Goal: Task Accomplishment & Management: Manage account settings

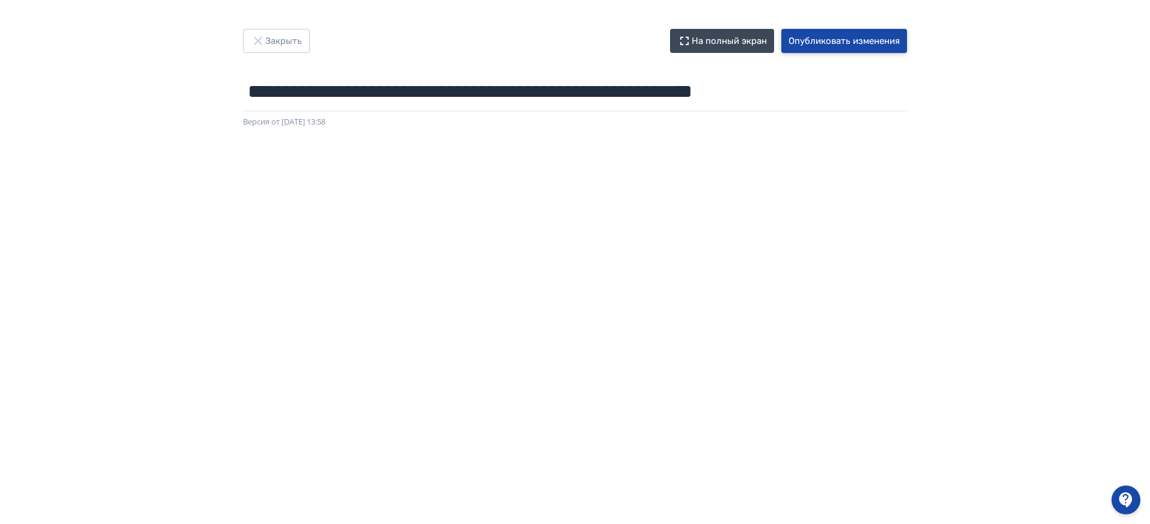
click at [880, 40] on button "Опубликовать изменения" at bounding box center [844, 41] width 126 height 24
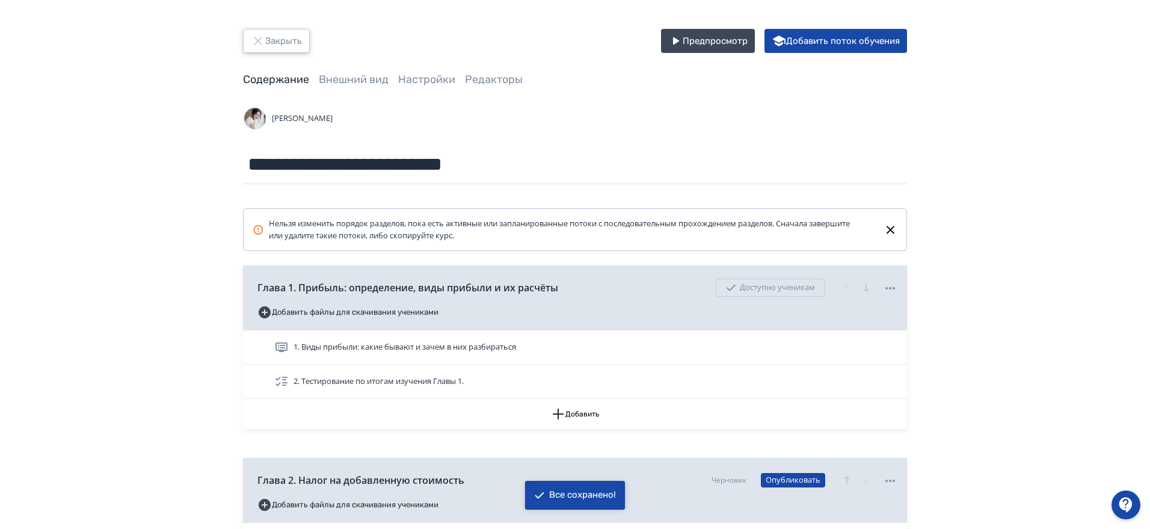
click at [268, 37] on button "Закрыть" at bounding box center [276, 41] width 67 height 24
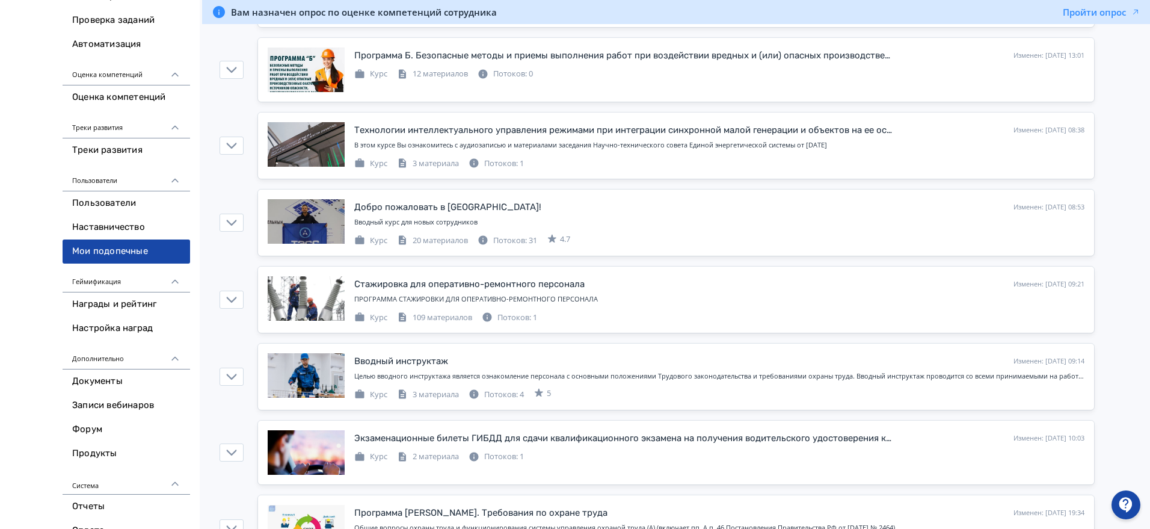
scroll to position [48, 0]
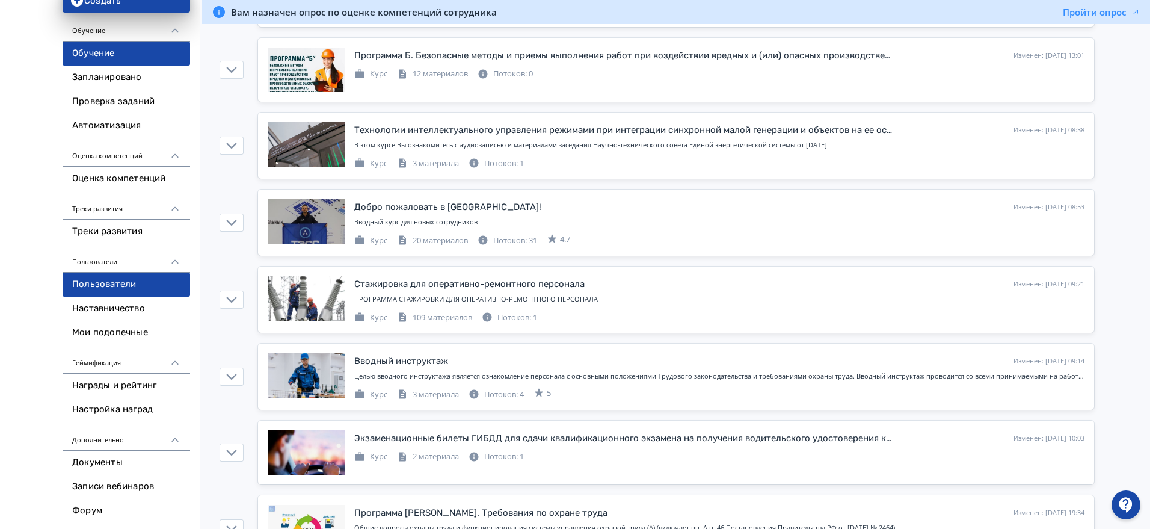
click at [88, 279] on link "Пользователи" at bounding box center [126, 284] width 127 height 24
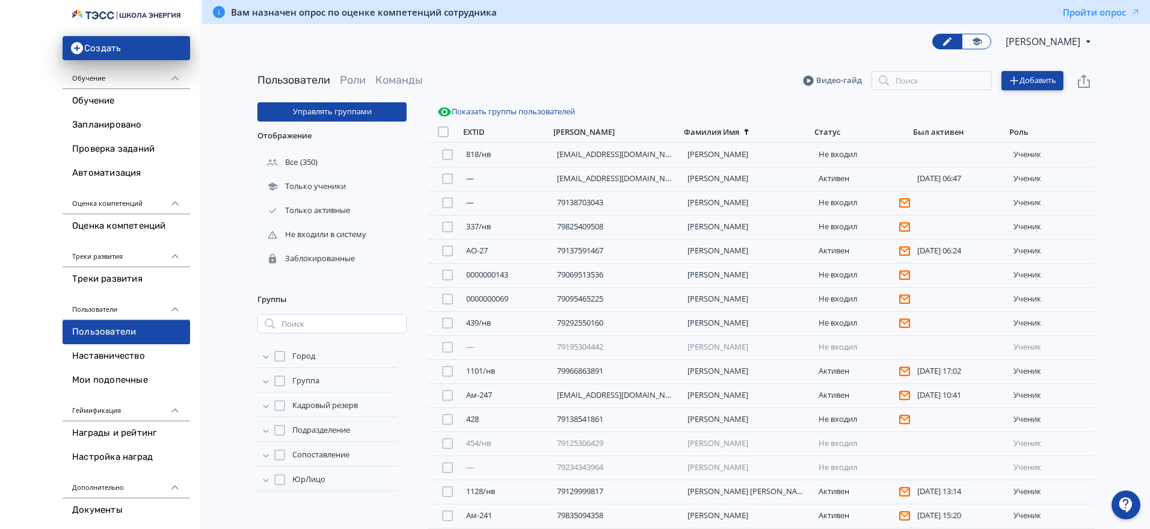
click at [1024, 83] on button "Добавить" at bounding box center [1032, 80] width 62 height 19
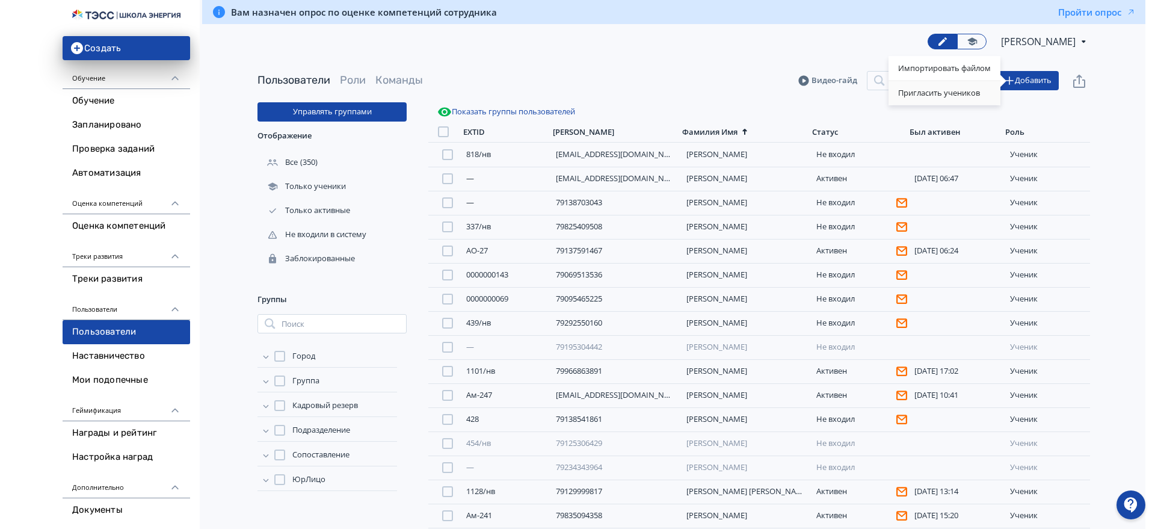
click at [972, 96] on div "Пригласить учеников" at bounding box center [944, 93] width 112 height 24
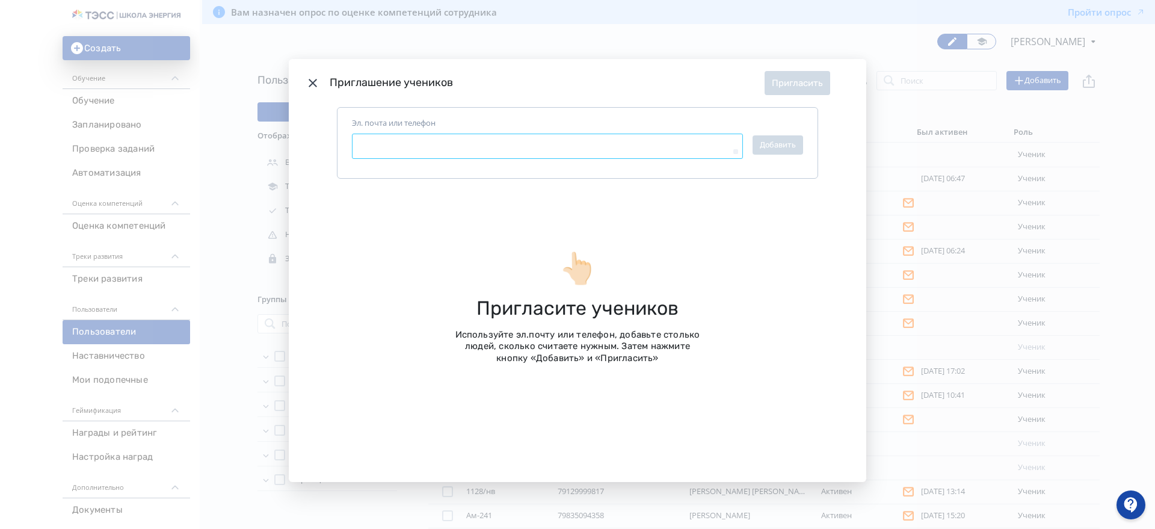
type textarea "*"
click at [448, 133] on textarea "Эл. почта или телефон" at bounding box center [547, 145] width 391 height 25
paste textarea "**********"
type textarea "**********"
type textarea "*"
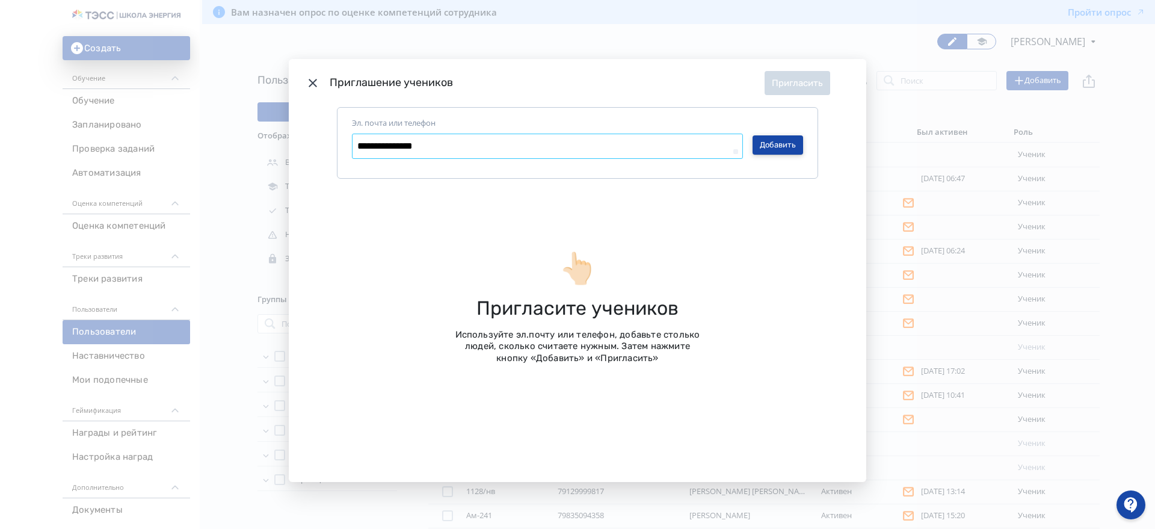
type textarea "**********"
type textarea "*"
click at [778, 140] on button "Добавить" at bounding box center [777, 144] width 51 height 19
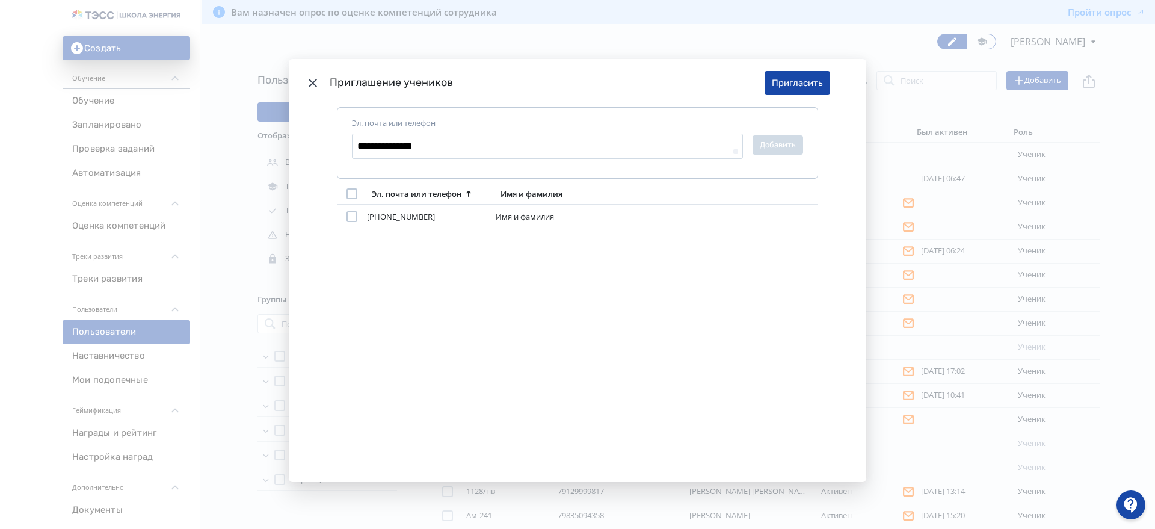
type textarea "*"
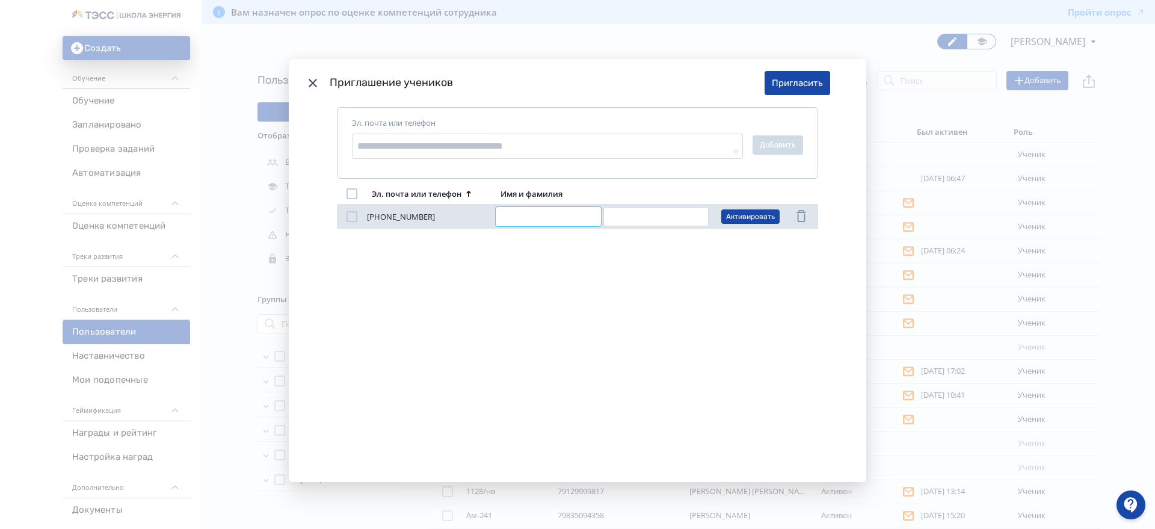
click at [541, 213] on input "Modal" at bounding box center [547, 216] width 105 height 19
type input "*"
type input "****"
click at [620, 218] on input "Modal" at bounding box center [655, 216] width 105 height 19
type input "********"
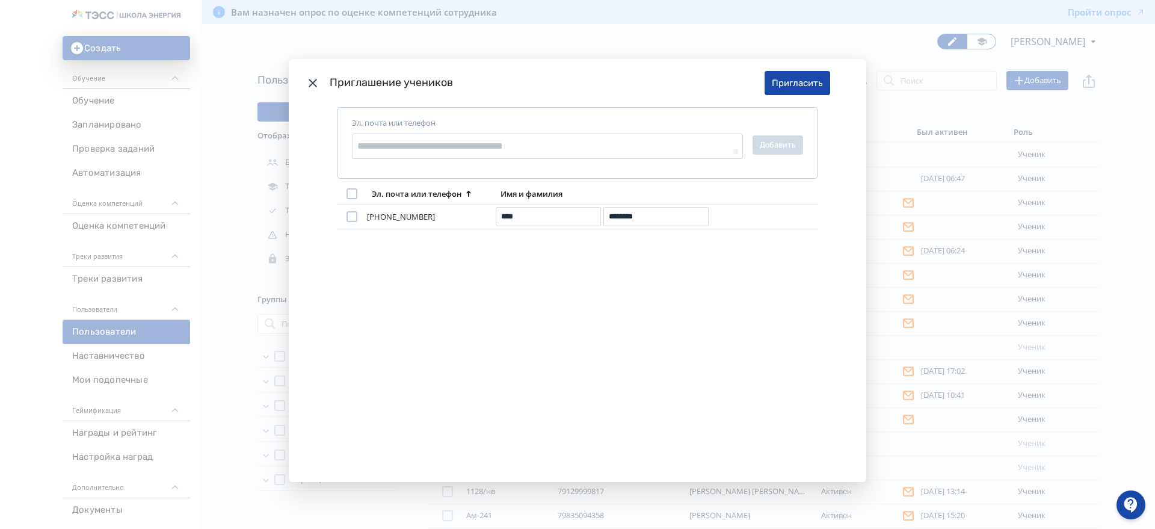
click at [790, 296] on div "[PHONE_NUMBER] [PERSON_NAME] **** ******** Активировать" at bounding box center [577, 324] width 481 height 241
click at [797, 87] on button "Пригласить" at bounding box center [797, 83] width 66 height 24
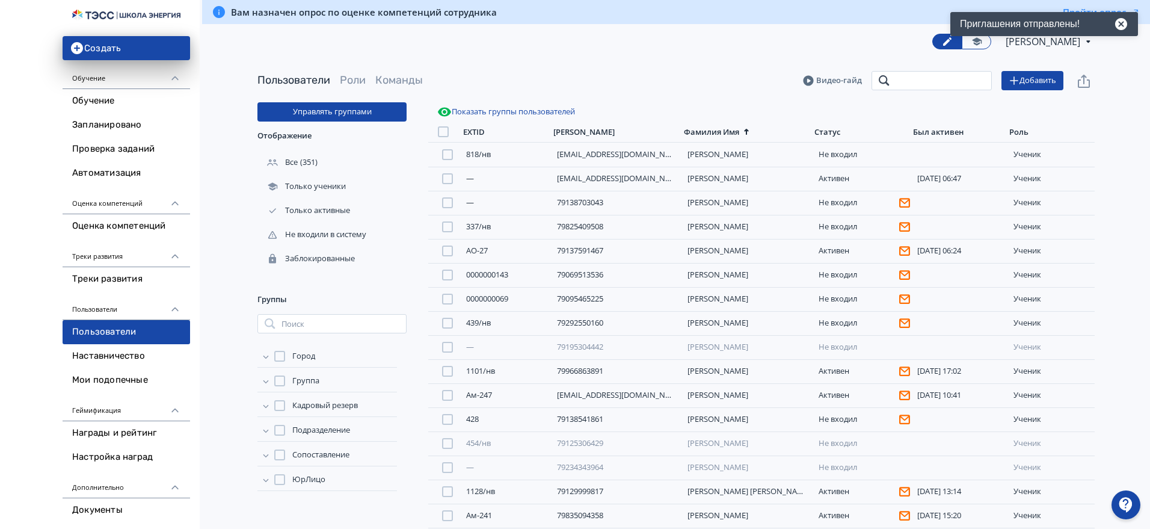
click at [964, 78] on input "search" at bounding box center [931, 80] width 120 height 19
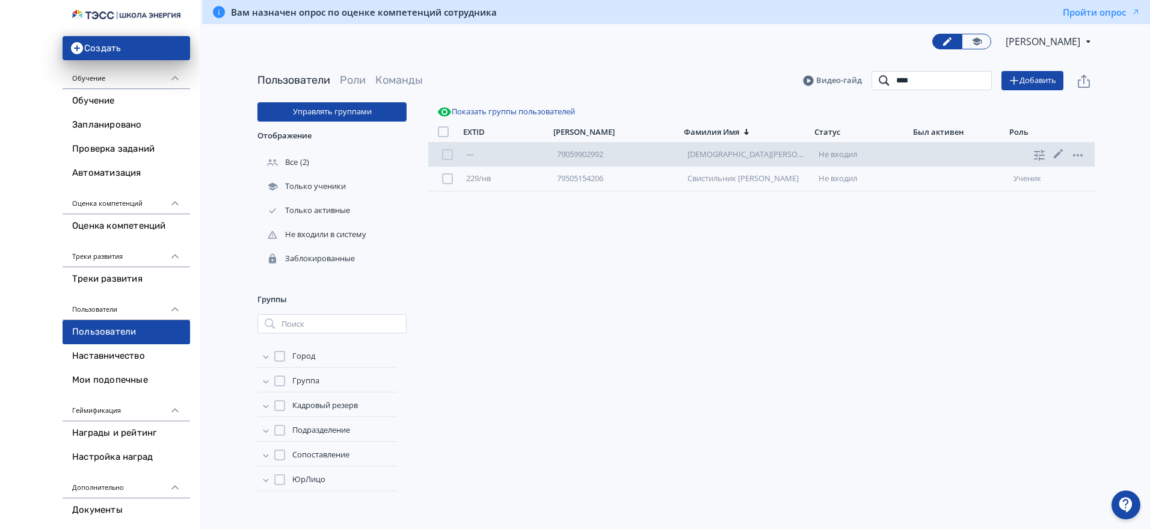
type input "****"
click at [450, 153] on div at bounding box center [447, 154] width 11 height 11
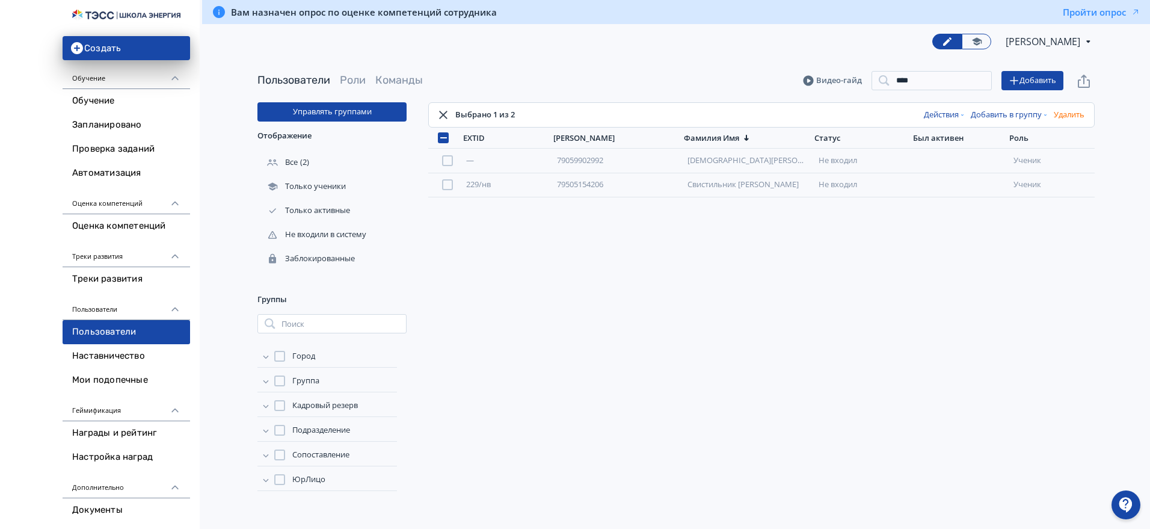
click at [1004, 111] on button "Добавить в группу" at bounding box center [1009, 114] width 83 height 19
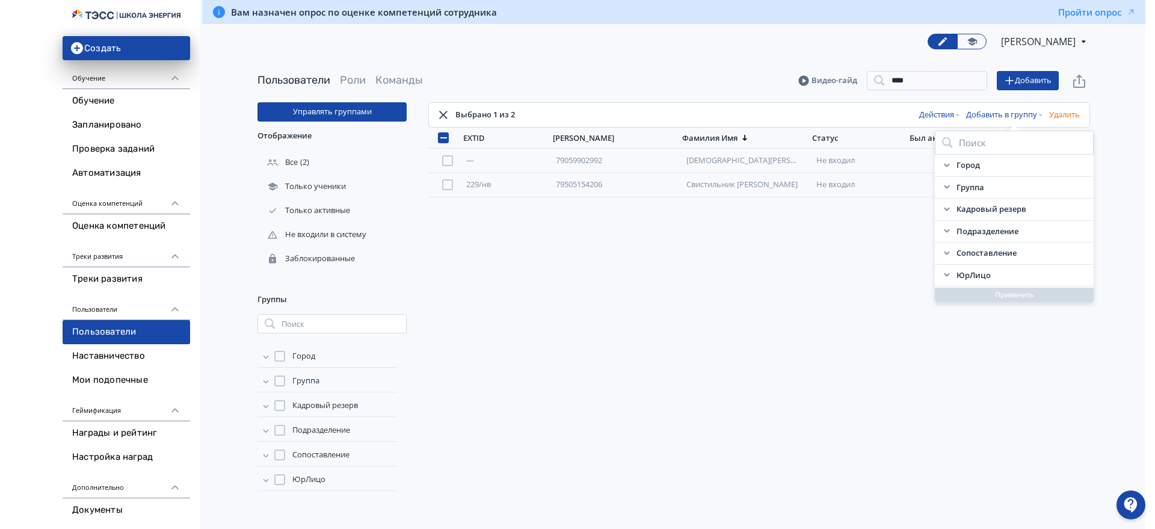
click at [799, 313] on div "Поиск Город Не выбрано [GEOGRAPHIC_DATA] Нижневартовск [GEOGRAPHIC_DATA] [GEOGR…" at bounding box center [577, 264] width 1155 height 529
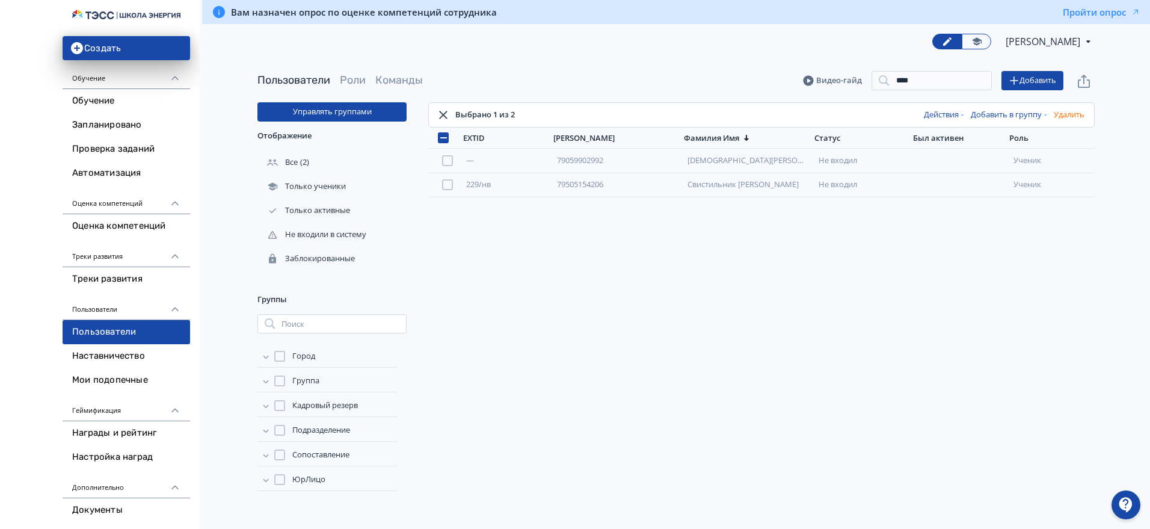
click at [946, 111] on button "Действия" at bounding box center [944, 114] width 47 height 19
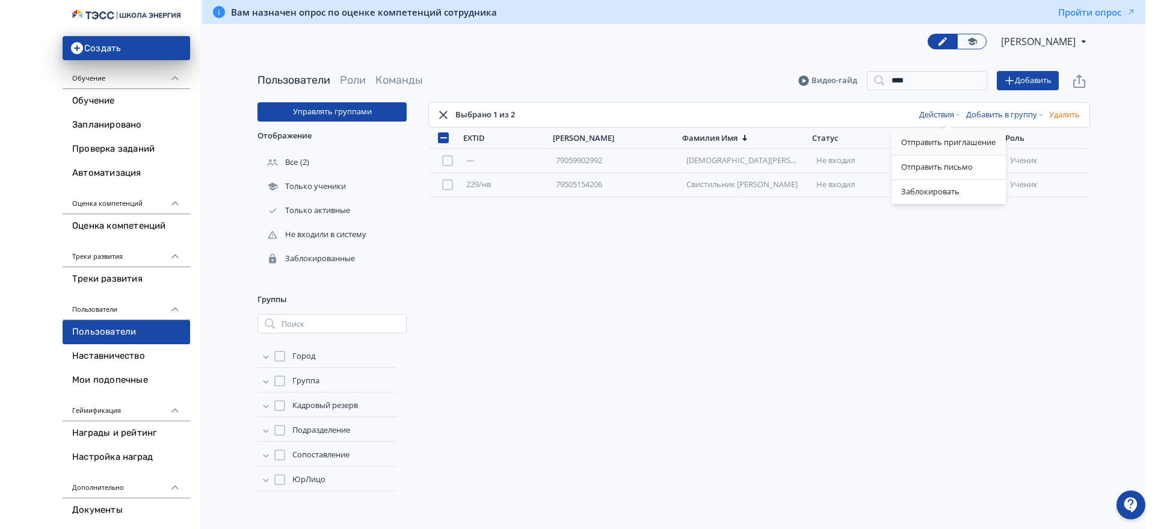
click at [940, 143] on div "Отправить приглашение" at bounding box center [948, 142] width 114 height 24
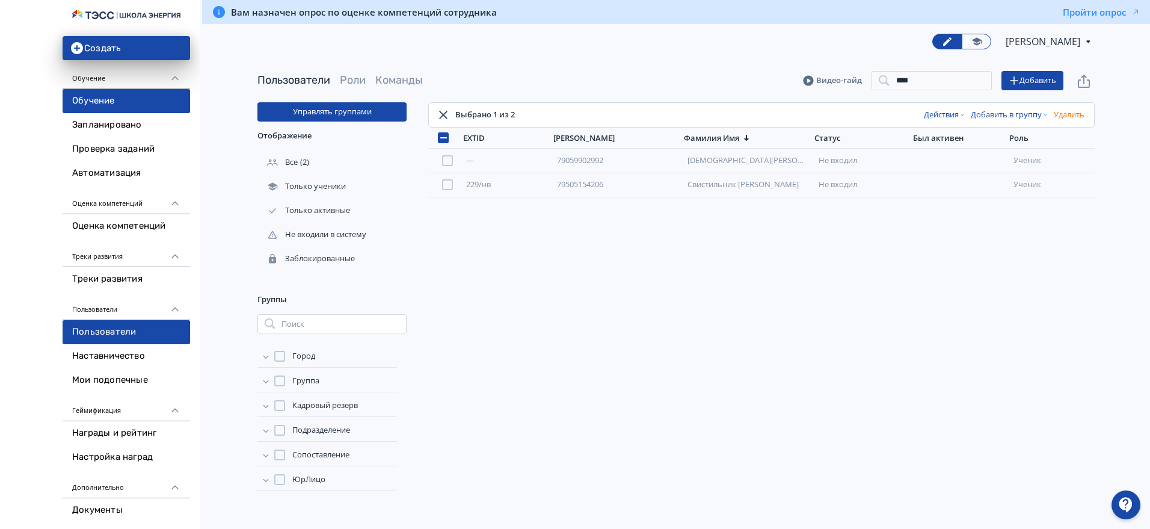
click at [126, 100] on link "Обучение" at bounding box center [126, 101] width 127 height 24
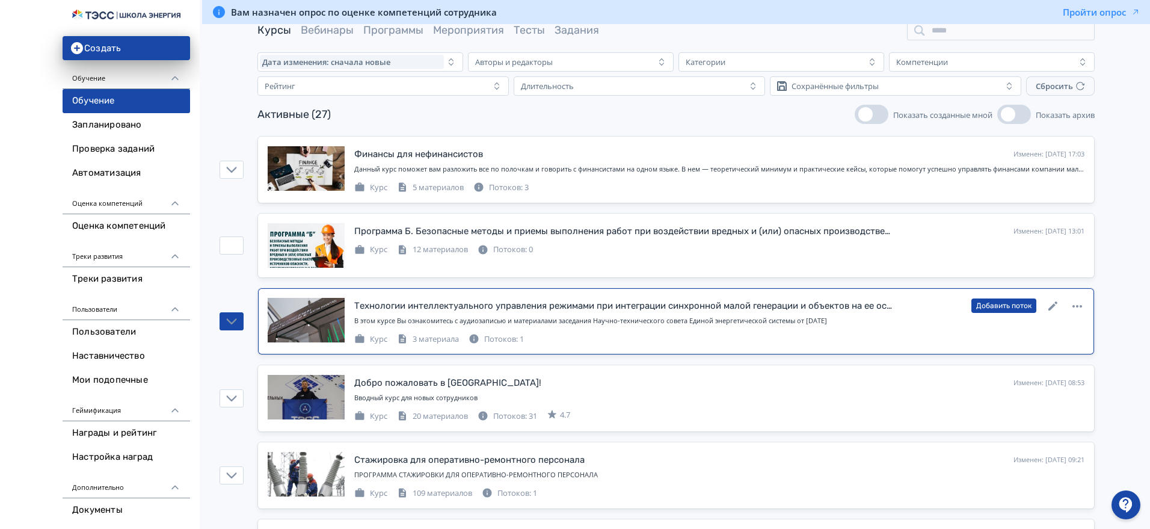
scroll to position [75, 0]
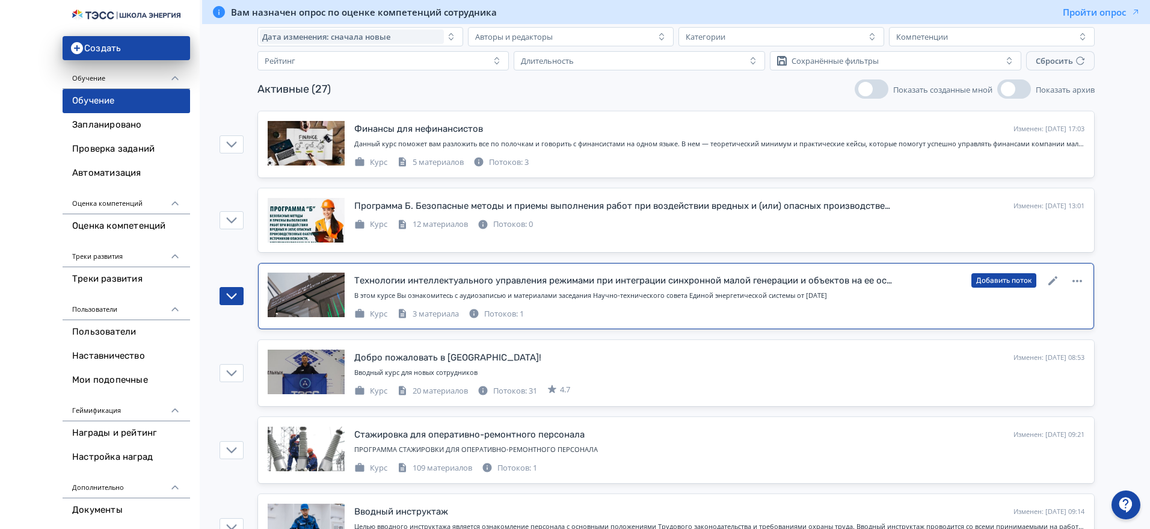
click at [510, 316] on div "Потоков: 1" at bounding box center [495, 314] width 55 height 12
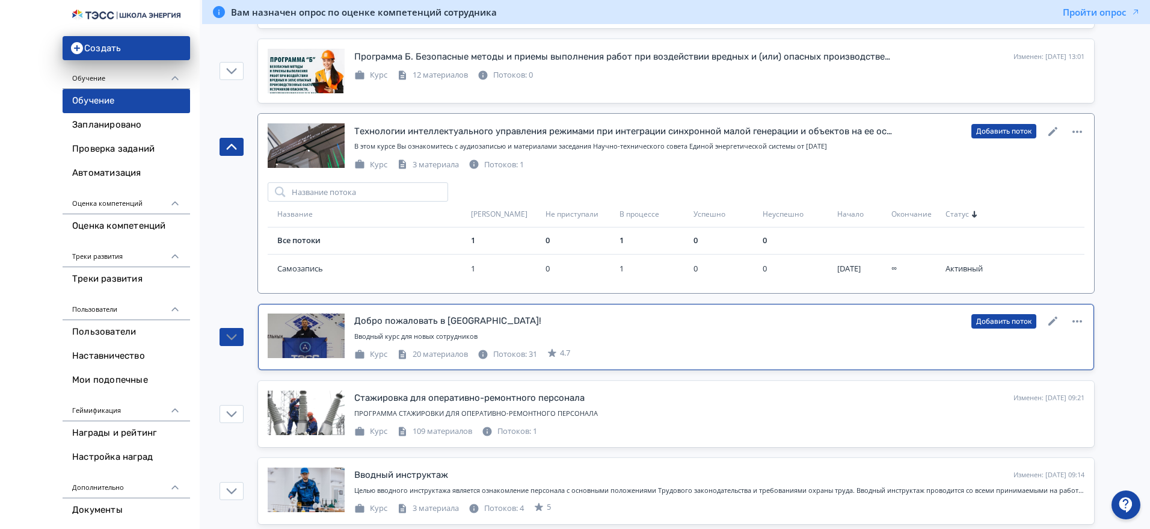
scroll to position [225, 0]
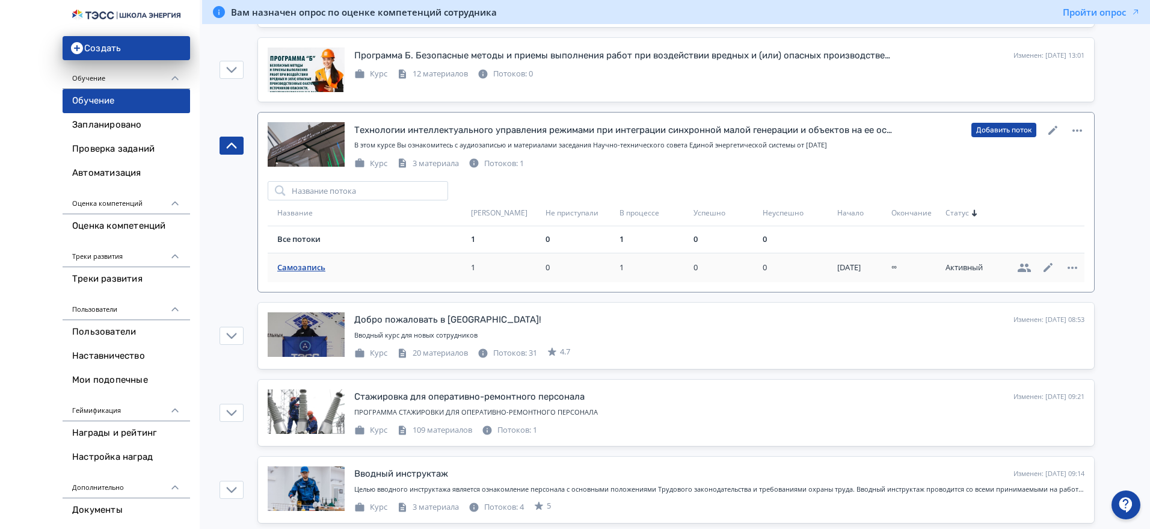
click at [301, 263] on span "Самозапись" at bounding box center [371, 268] width 189 height 12
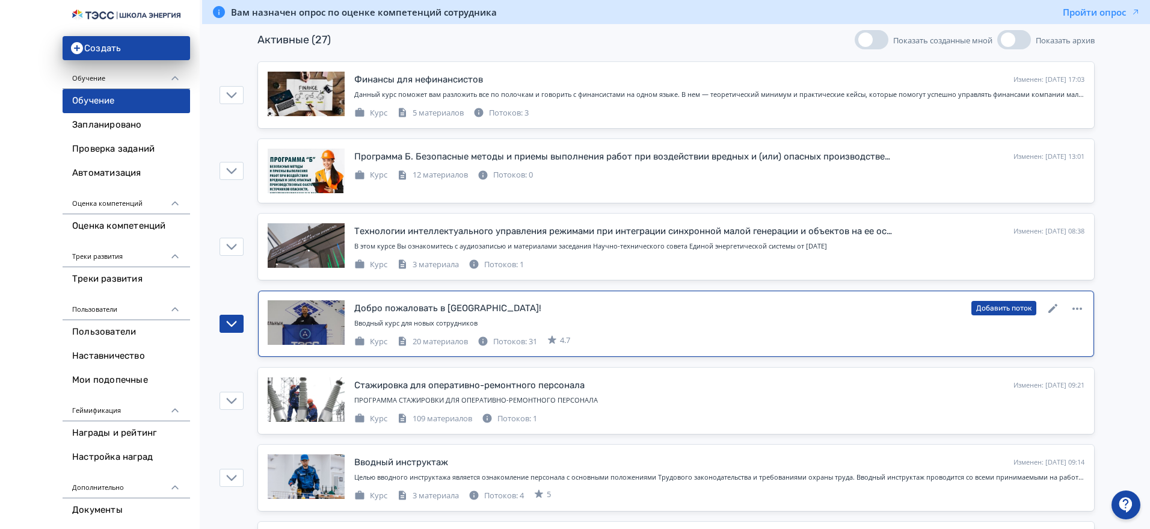
scroll to position [150, 0]
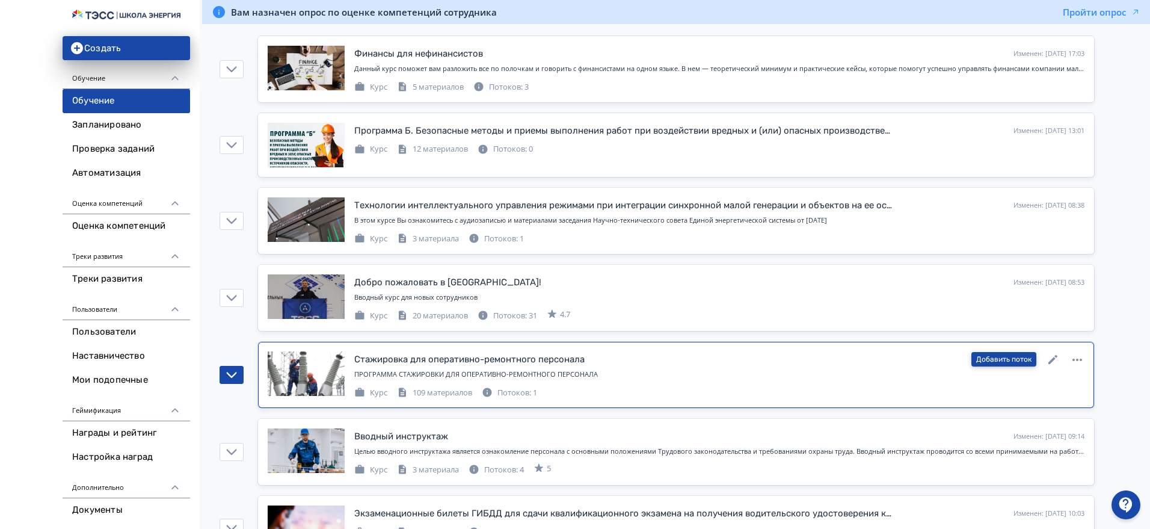
click at [1008, 357] on button "Добавить поток" at bounding box center [1003, 359] width 65 height 14
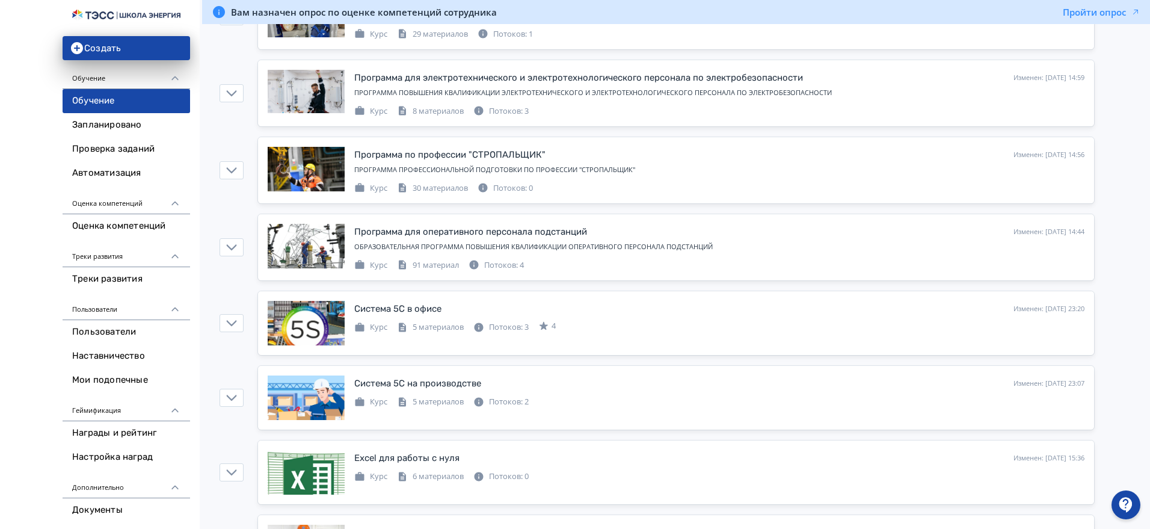
scroll to position [1654, 0]
